Goal: Information Seeking & Learning: Check status

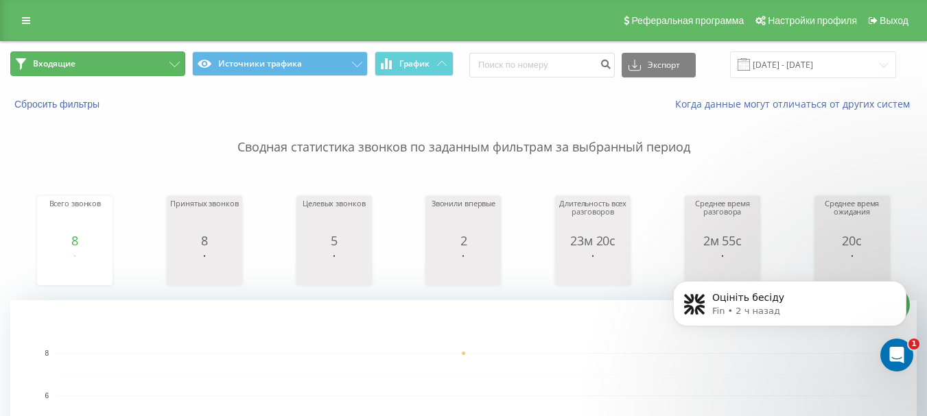
click at [150, 63] on button "Входящие" at bounding box center [97, 63] width 175 height 25
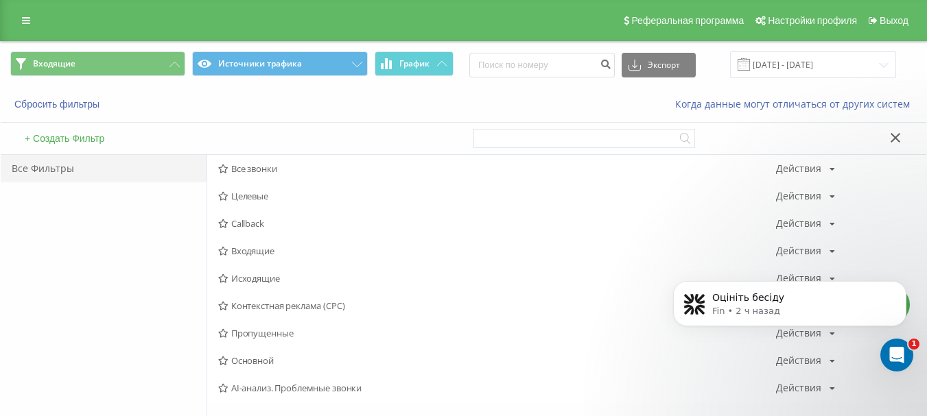
click at [108, 224] on div "Все Фильтры" at bounding box center [104, 316] width 206 height 323
click at [134, 99] on div "Сбросить фильтры" at bounding box center [174, 104] width 347 height 14
click at [168, 68] on button "Входящие" at bounding box center [97, 63] width 175 height 25
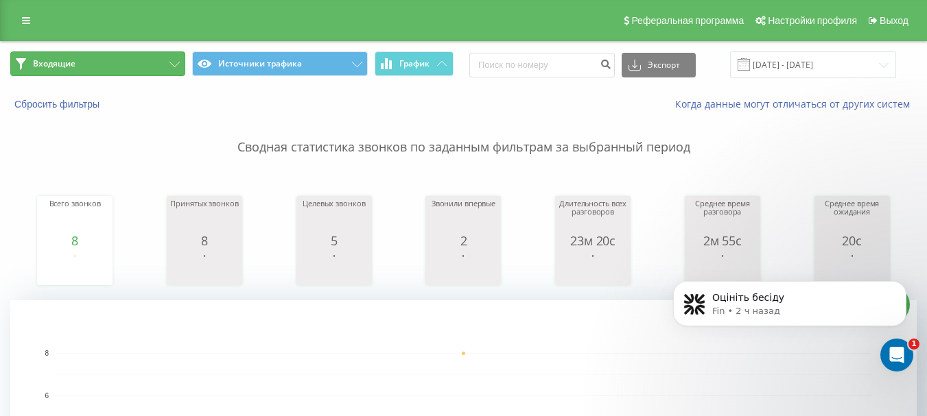
click at [159, 67] on button "Входящие" at bounding box center [97, 63] width 175 height 25
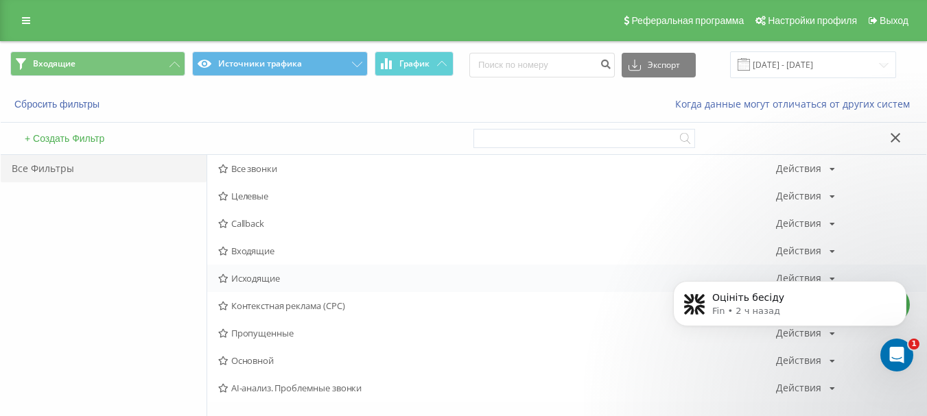
click at [278, 276] on span "Исходящие" at bounding box center [497, 279] width 558 height 10
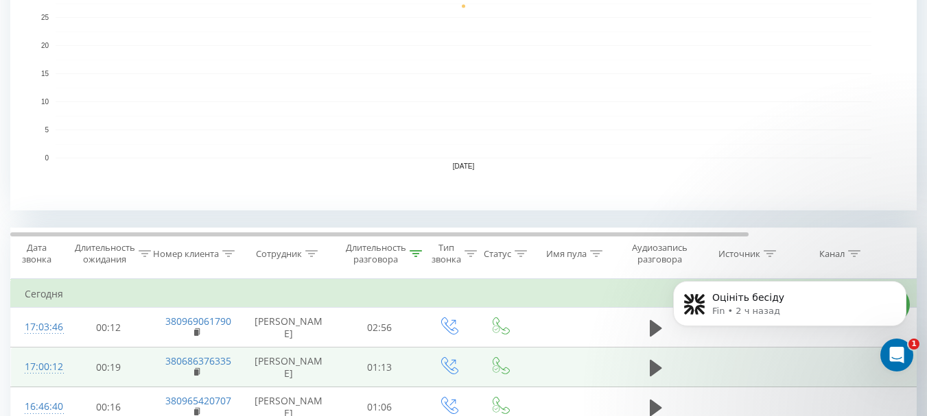
scroll to position [480, 0]
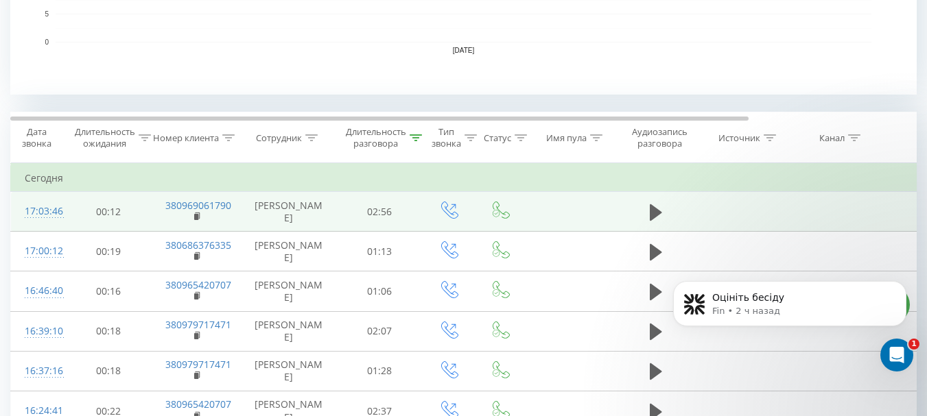
click at [680, 215] on td at bounding box center [656, 212] width 82 height 40
click at [660, 217] on icon at bounding box center [656, 212] width 12 height 19
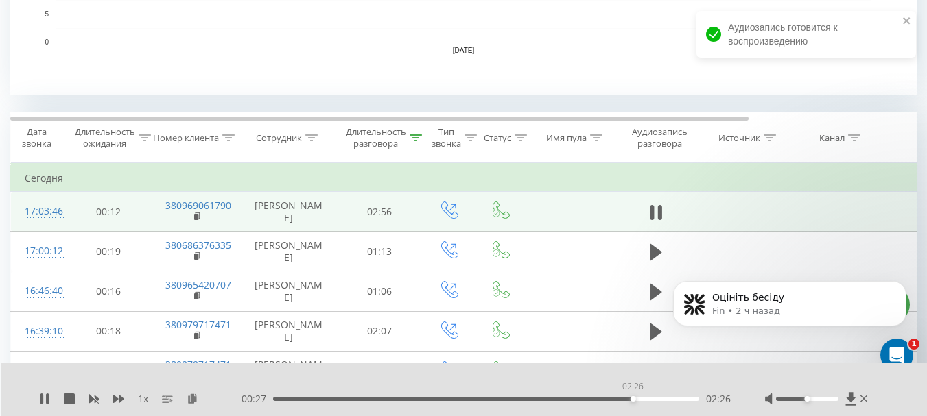
drag, startPoint x: 287, startPoint y: 399, endPoint x: 632, endPoint y: 401, distance: 345.0
click at [632, 401] on div "02:26" at bounding box center [486, 399] width 426 height 4
drag, startPoint x: 638, startPoint y: 398, endPoint x: 614, endPoint y: 401, distance: 24.2
click at [614, 401] on div "02:22" at bounding box center [486, 399] width 426 height 4
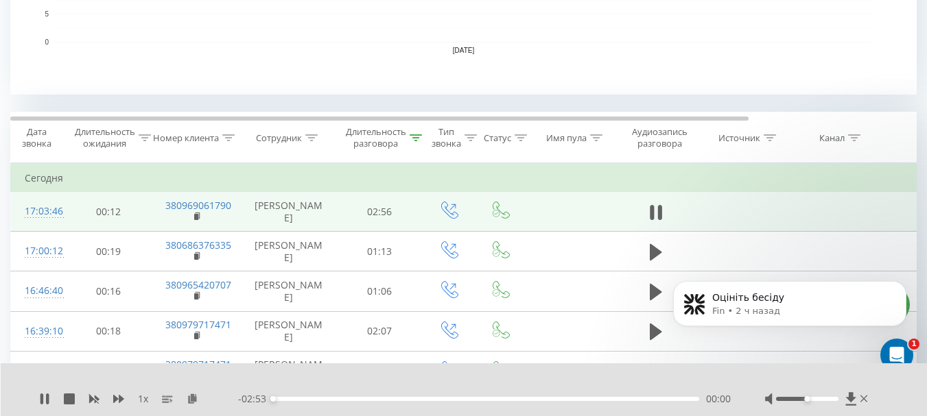
click at [608, 398] on div "00:00" at bounding box center [486, 399] width 426 height 4
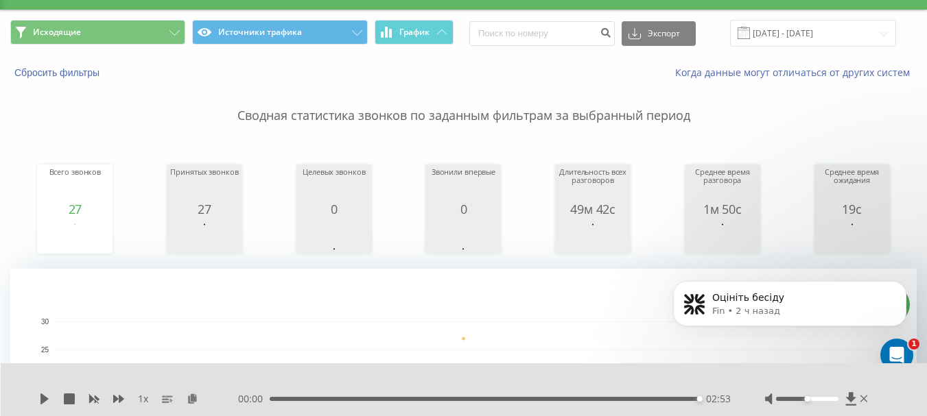
scroll to position [0, 0]
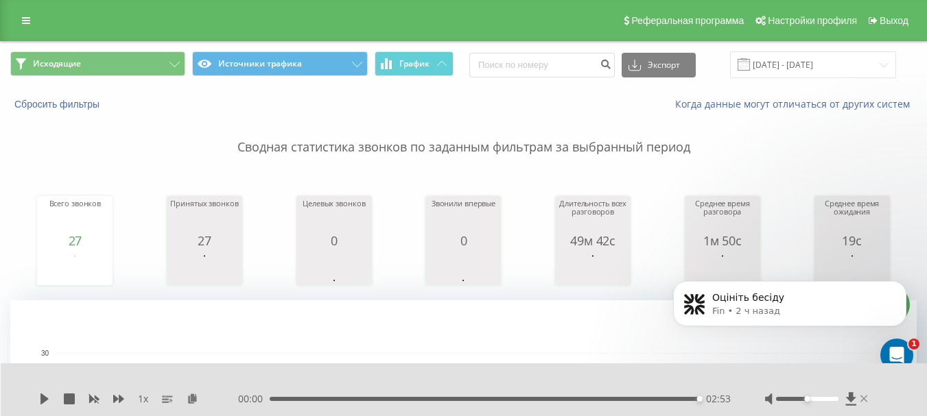
click at [865, 399] on icon at bounding box center [864, 399] width 8 height 11
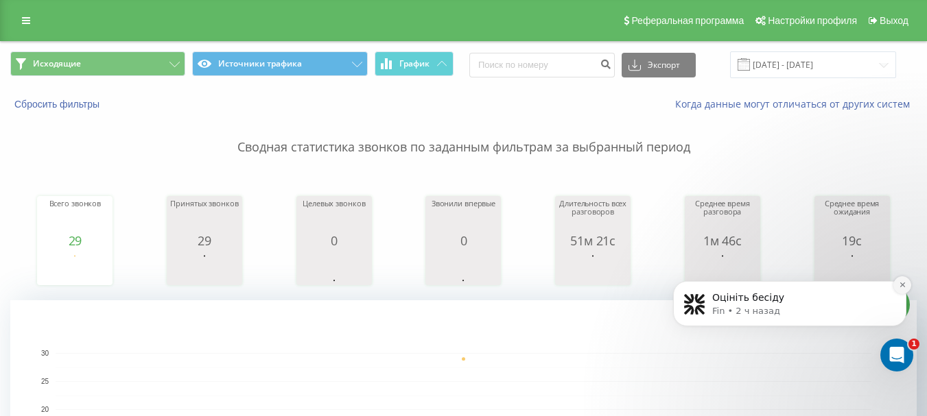
click at [904, 286] on icon "Dismiss notification" at bounding box center [902, 285] width 8 height 8
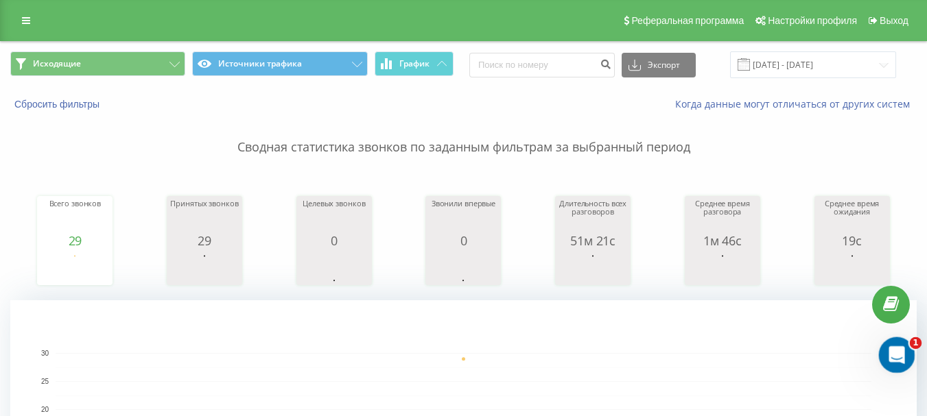
click at [888, 338] on div "Открыть службу сообщений Intercom" at bounding box center [894, 353] width 45 height 45
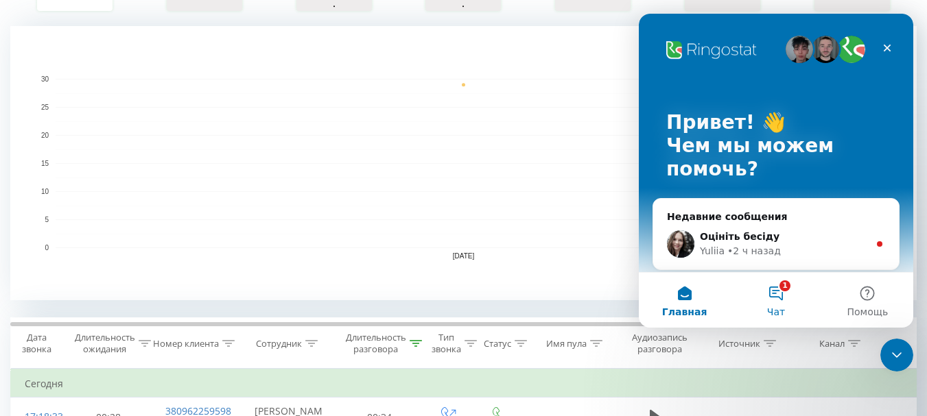
click at [778, 295] on button "1 Чат" at bounding box center [775, 300] width 91 height 55
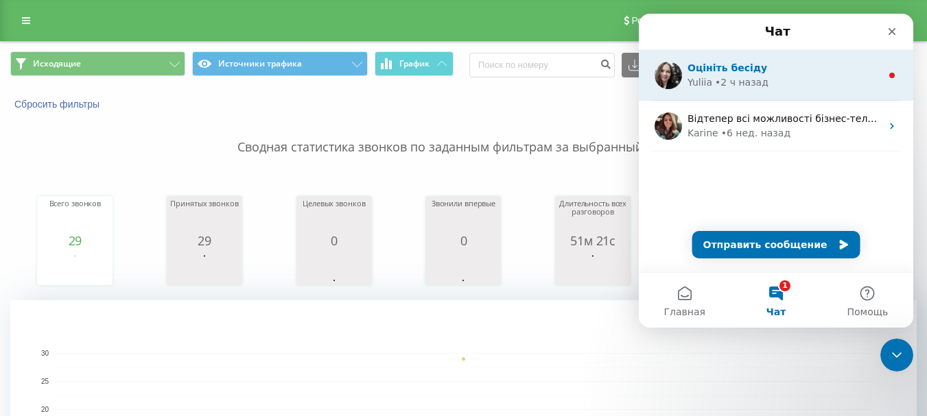
click at [831, 76] on div "Yuliia • 2 ч назад" at bounding box center [783, 82] width 193 height 14
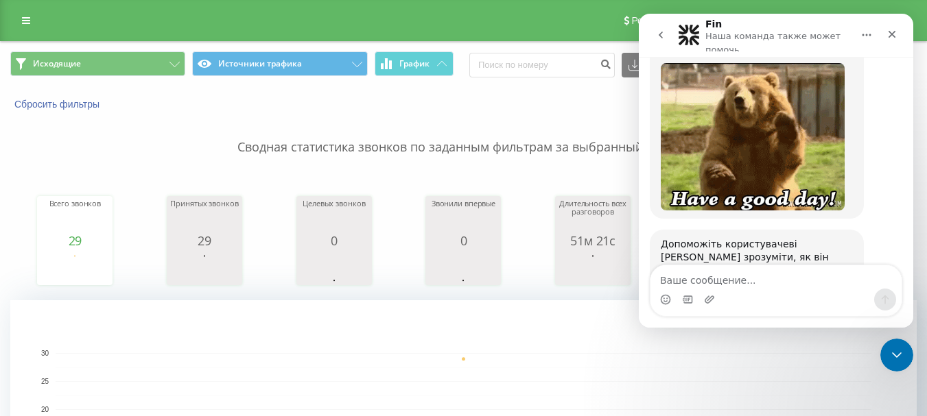
scroll to position [853, 0]
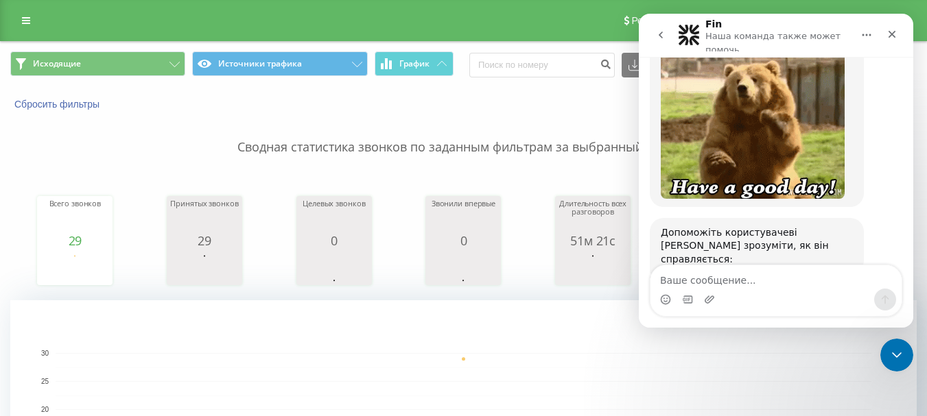
click at [808, 313] on span "Великолепно" at bounding box center [810, 325] width 25 height 25
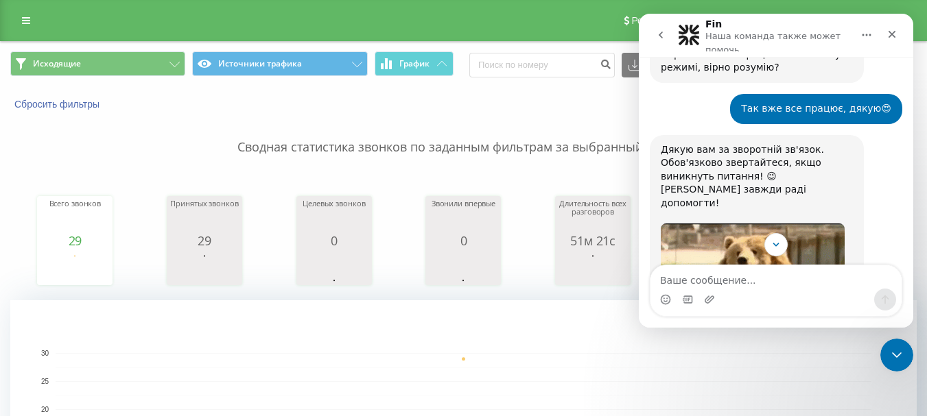
scroll to position [616, 0]
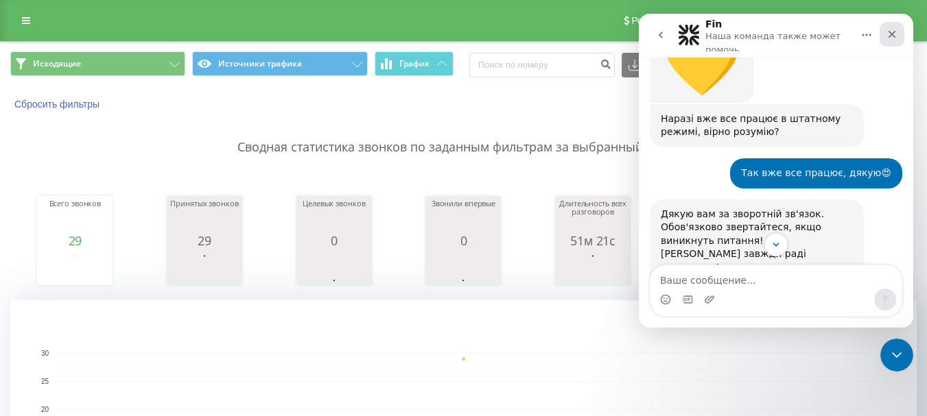
click at [890, 40] on icon "Закрыть" at bounding box center [891, 34] width 11 height 11
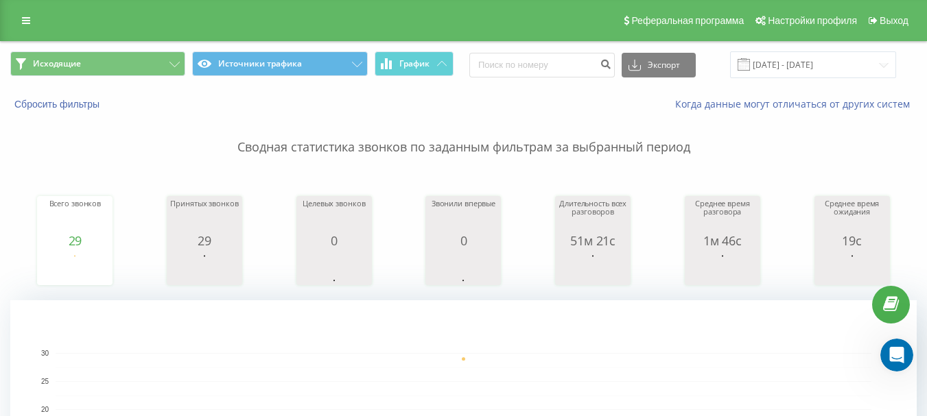
scroll to position [890, 0]
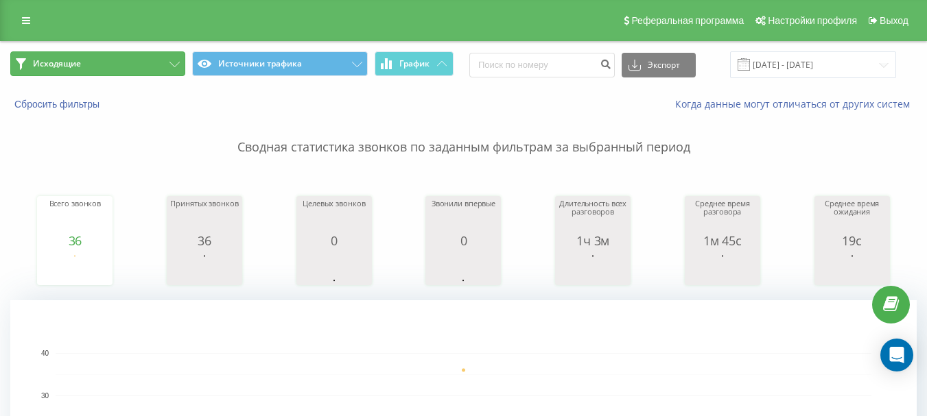
click at [146, 69] on button "Исходящие" at bounding box center [97, 63] width 175 height 25
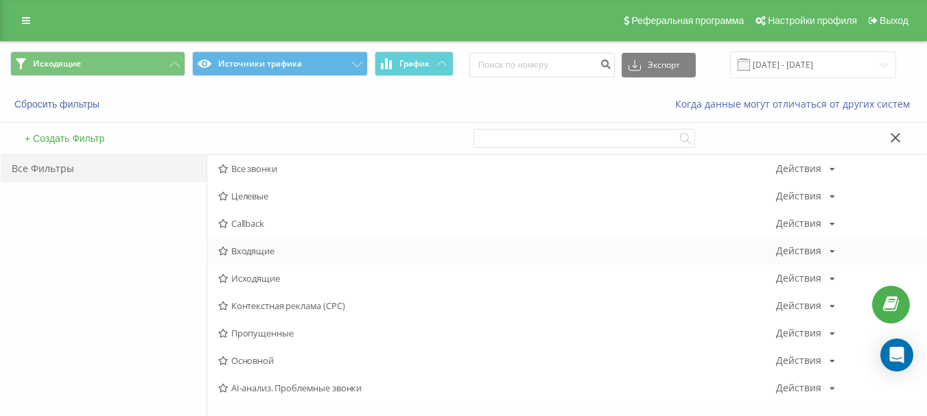
click at [270, 252] on span "Входящие" at bounding box center [497, 251] width 558 height 10
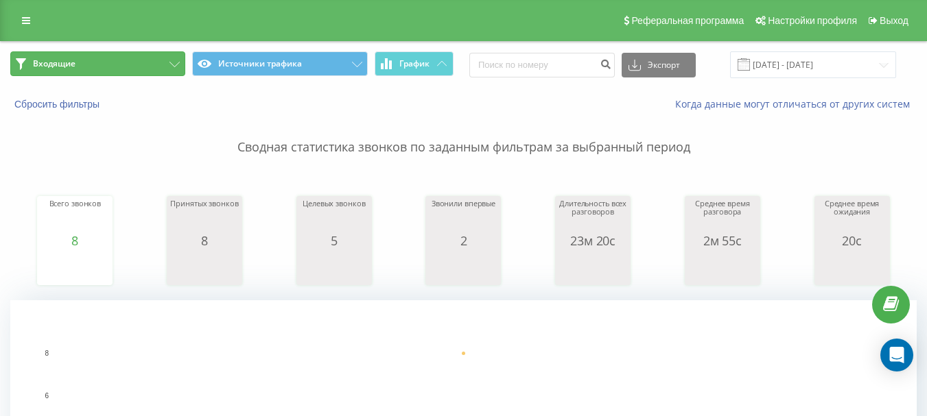
click at [155, 66] on button "Входящие" at bounding box center [97, 63] width 175 height 25
